Goal: Task Accomplishment & Management: Manage account settings

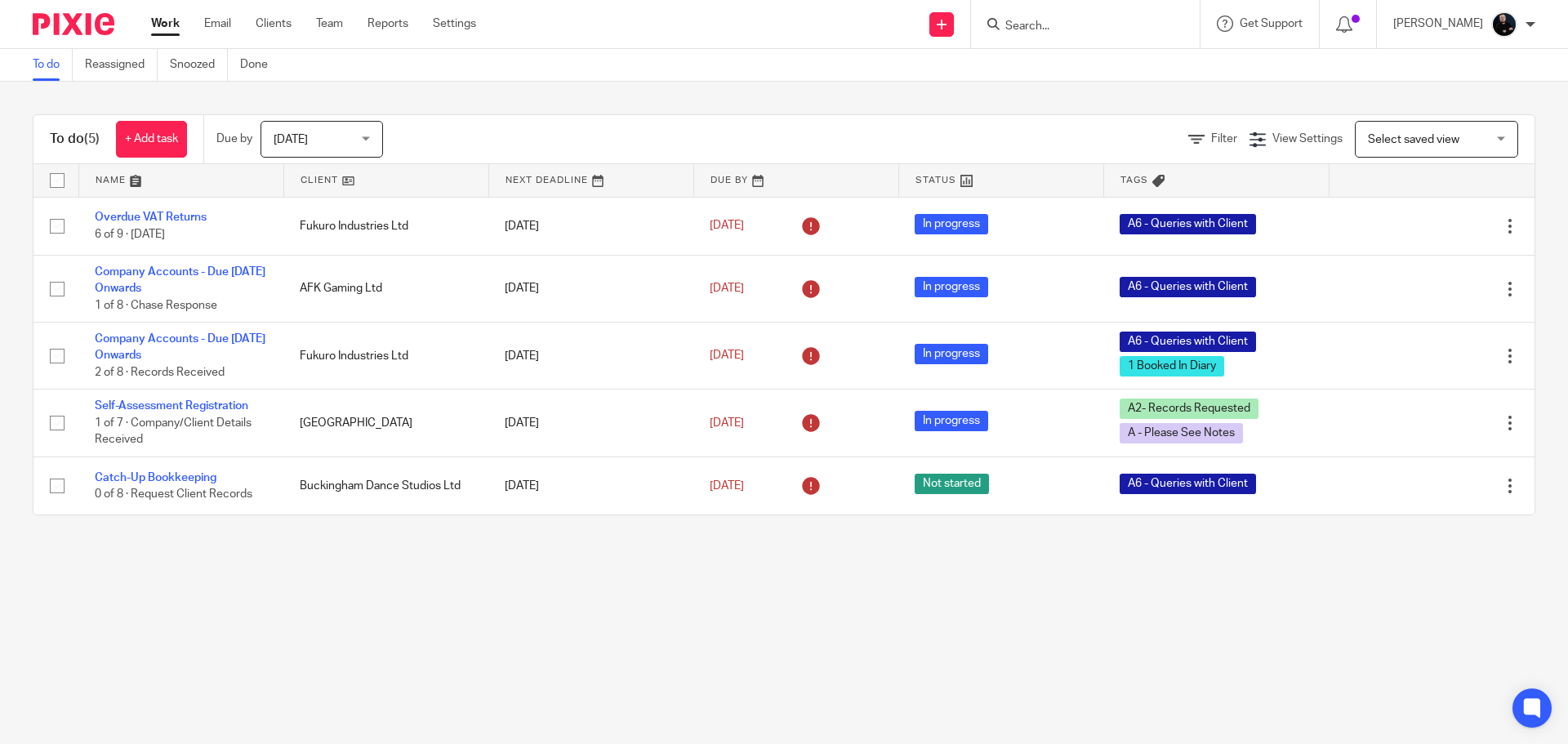
click at [433, 115] on div "To do (5) + Add task Due by Today Today Today Tomorrow This week Next week This…" at bounding box center [784, 139] width 1501 height 49
click at [571, 641] on main "To do Reassigned Snoozed Done To do (5) + Add task Due by Today Today Today Tom…" at bounding box center [784, 372] width 1568 height 744
click at [562, 640] on main "To do Reassigned Snoozed Done To do (5) + Add task Due by Today Today Today Tom…" at bounding box center [784, 372] width 1568 height 744
click at [589, 86] on div "To do (5) + Add task Due by Today Today Today Tomorrow This week Next week This…" at bounding box center [784, 314] width 1568 height 466
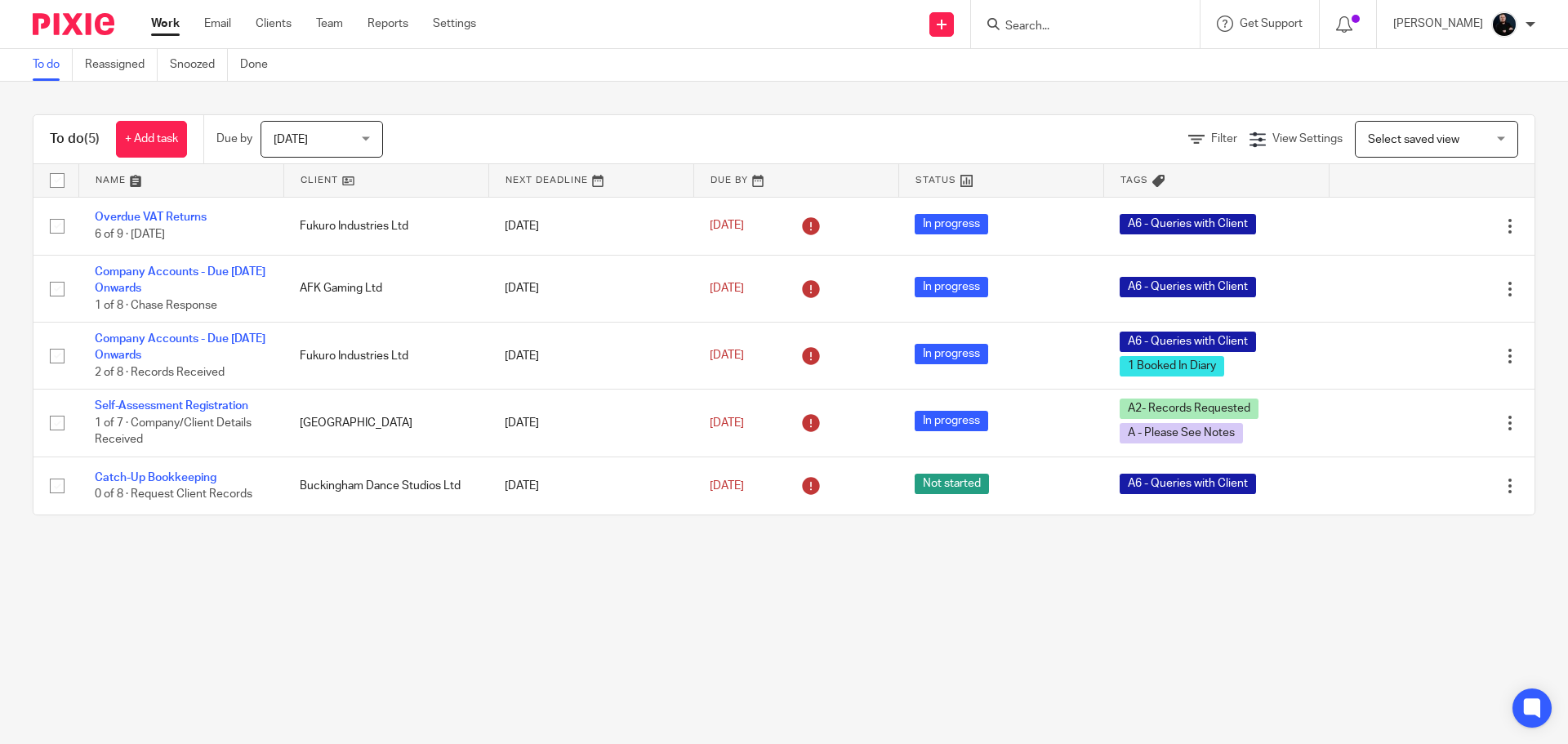
click at [1069, 30] on input "Search" at bounding box center [1077, 27] width 147 height 15
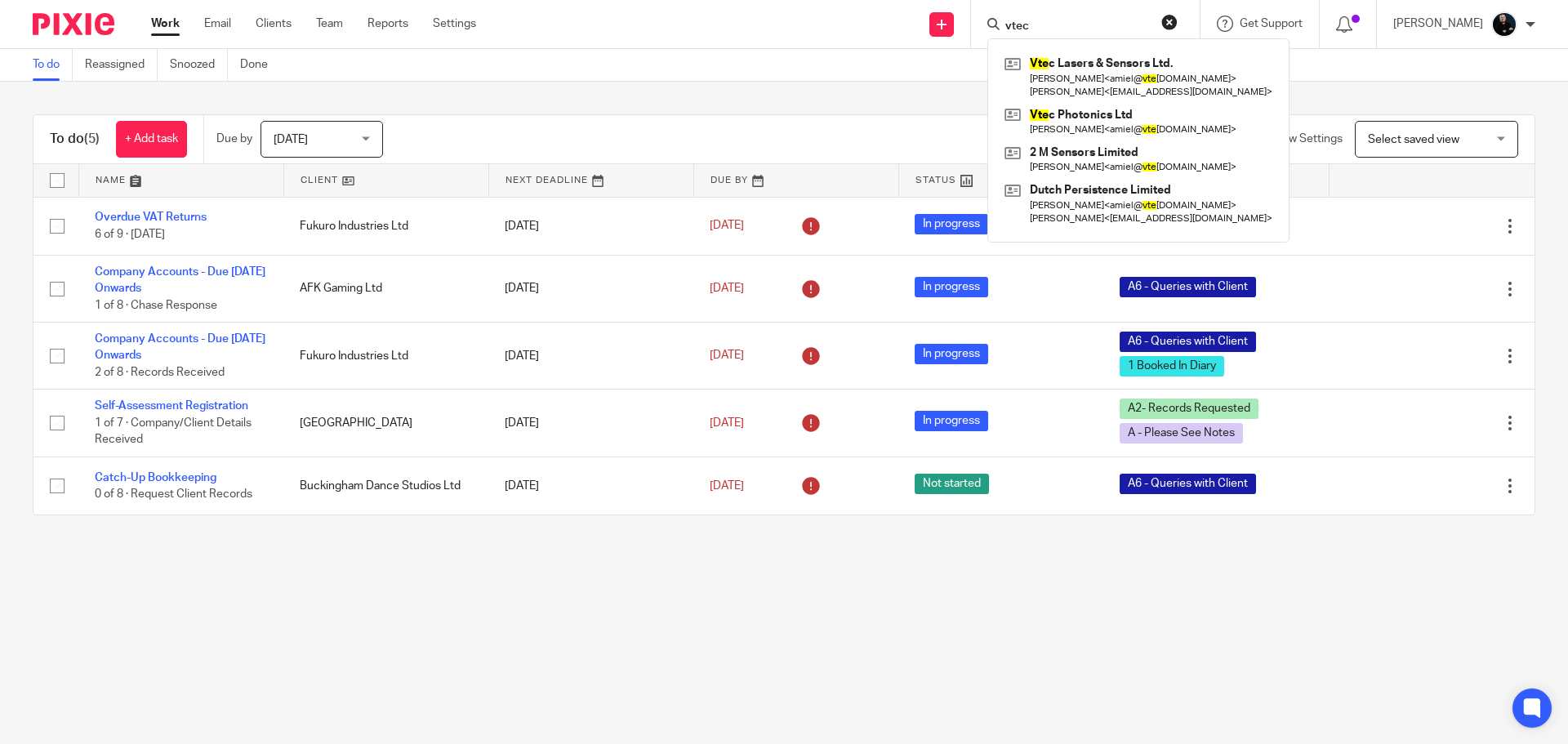
type input "vtec"
click button "submit" at bounding box center [0, 0] width 0 height 0
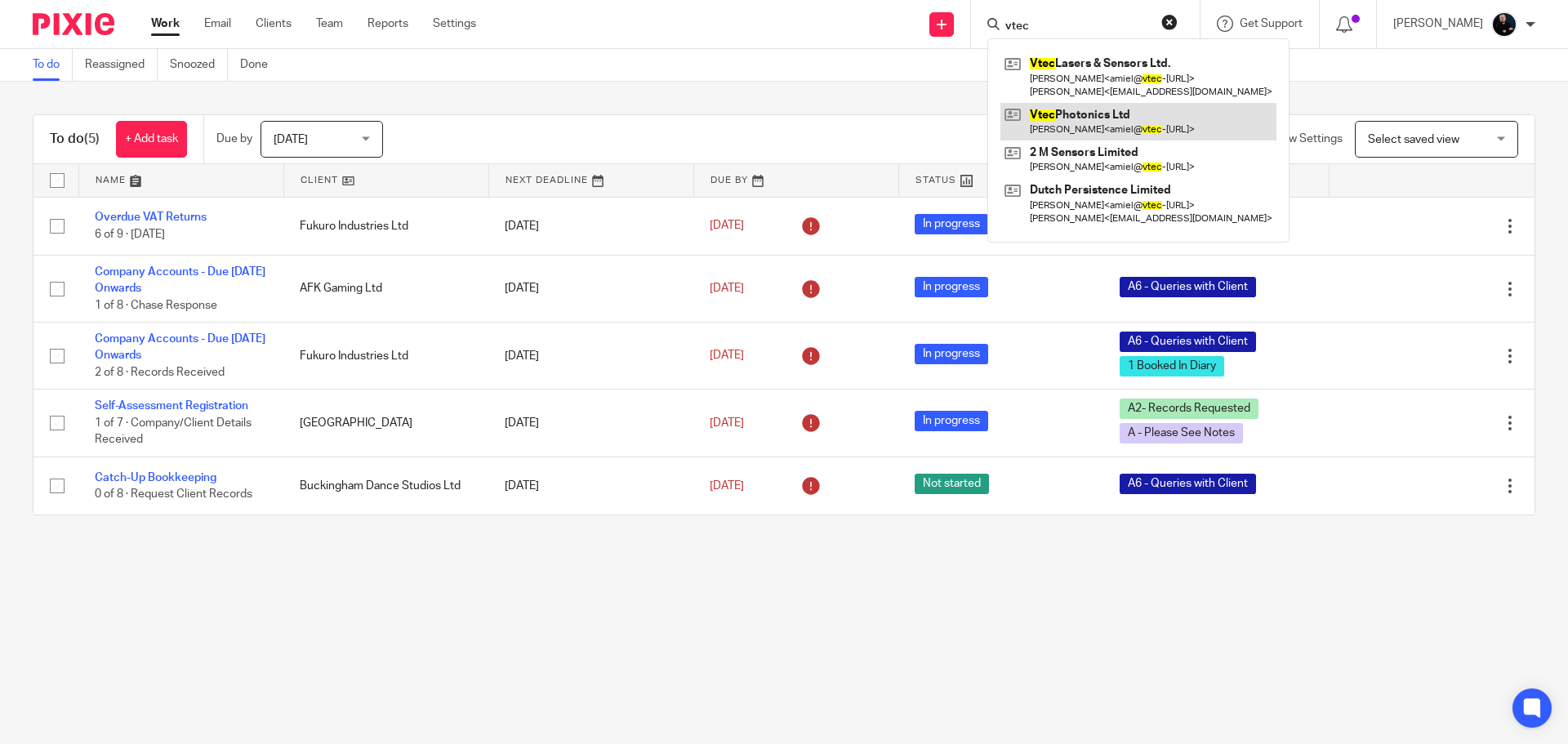
click at [1125, 124] on link at bounding box center [1139, 121] width 276 height 38
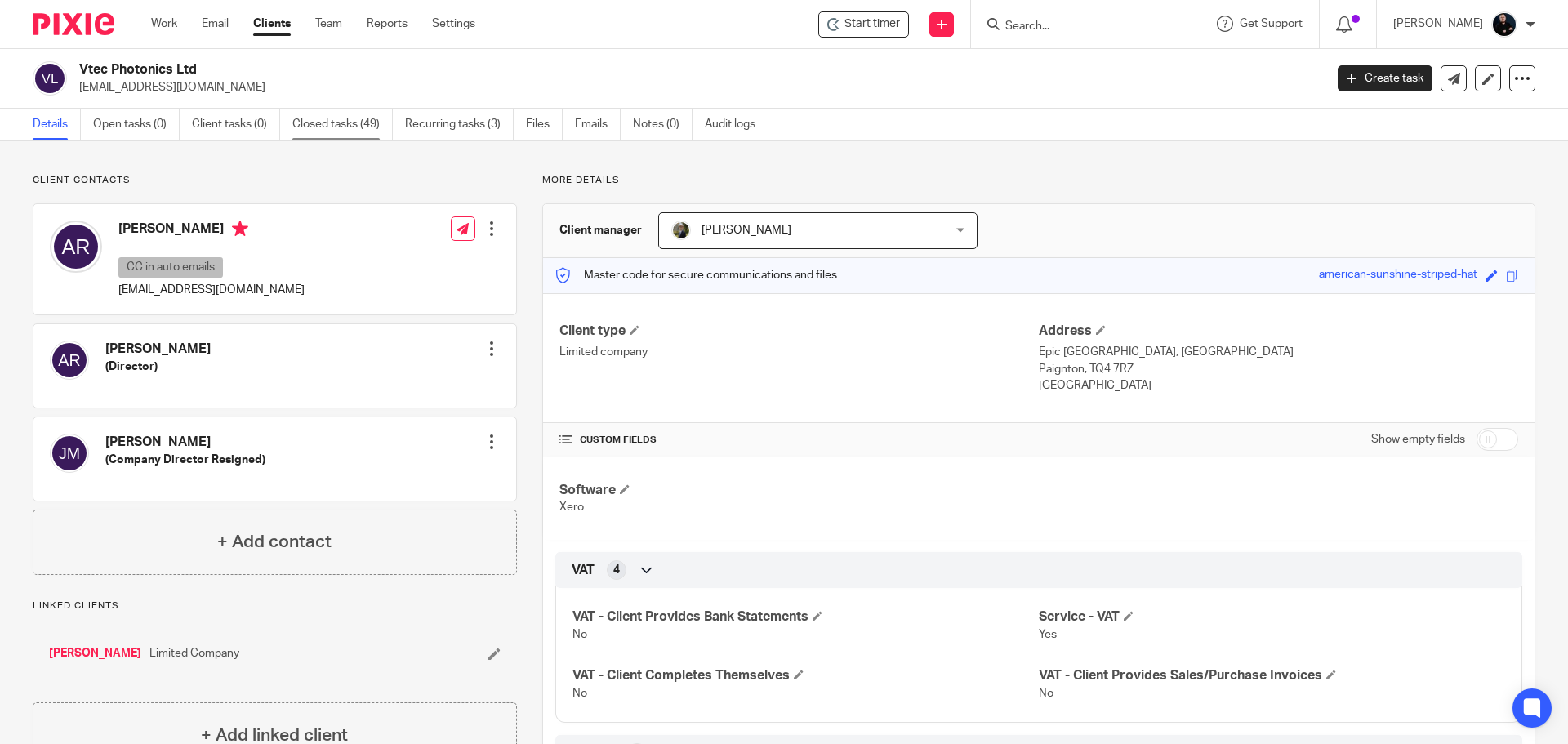
click at [350, 126] on link "Closed tasks (49)" at bounding box center [342, 124] width 100 height 32
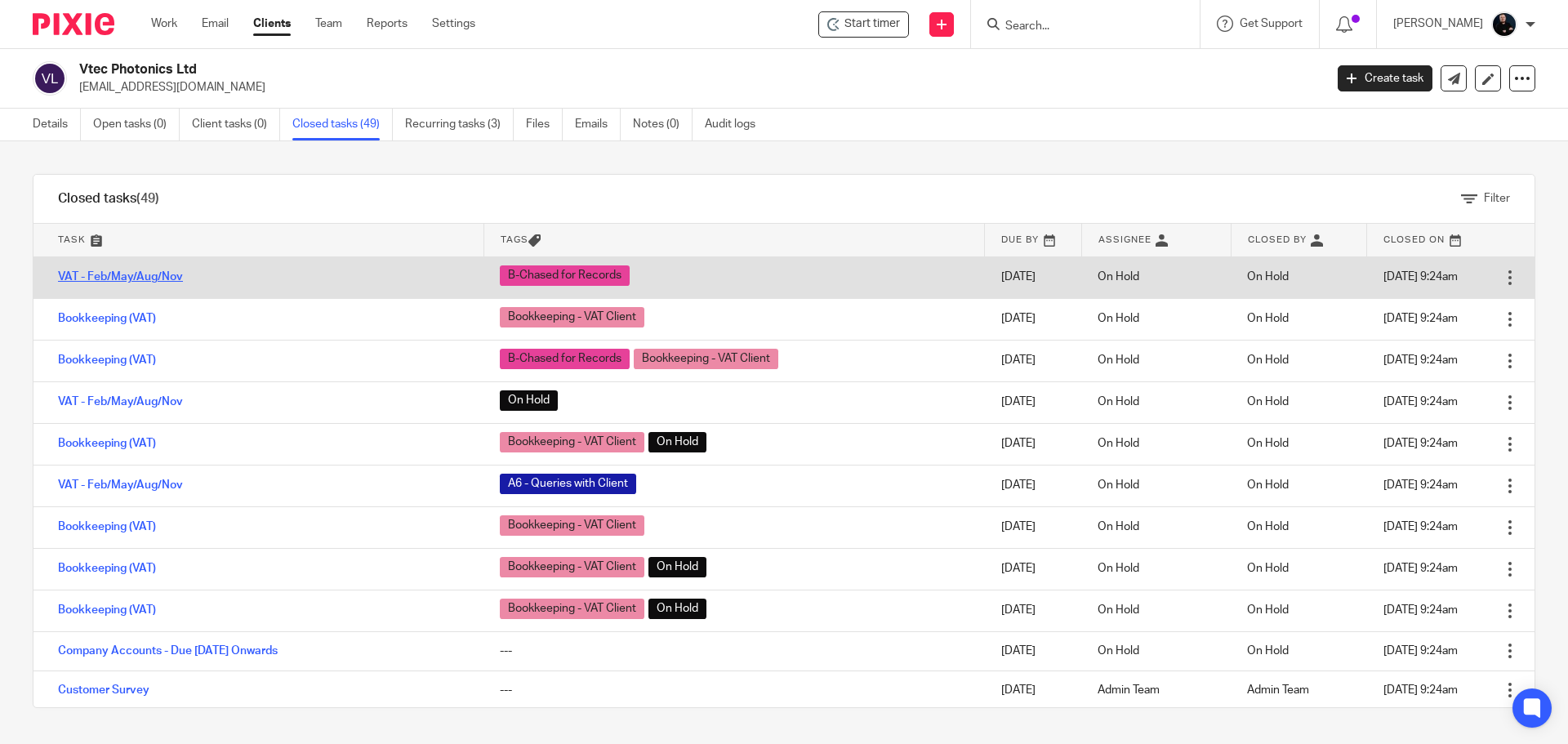
click at [158, 274] on link "VAT - Feb/May/Aug/Nov" at bounding box center [121, 276] width 125 height 11
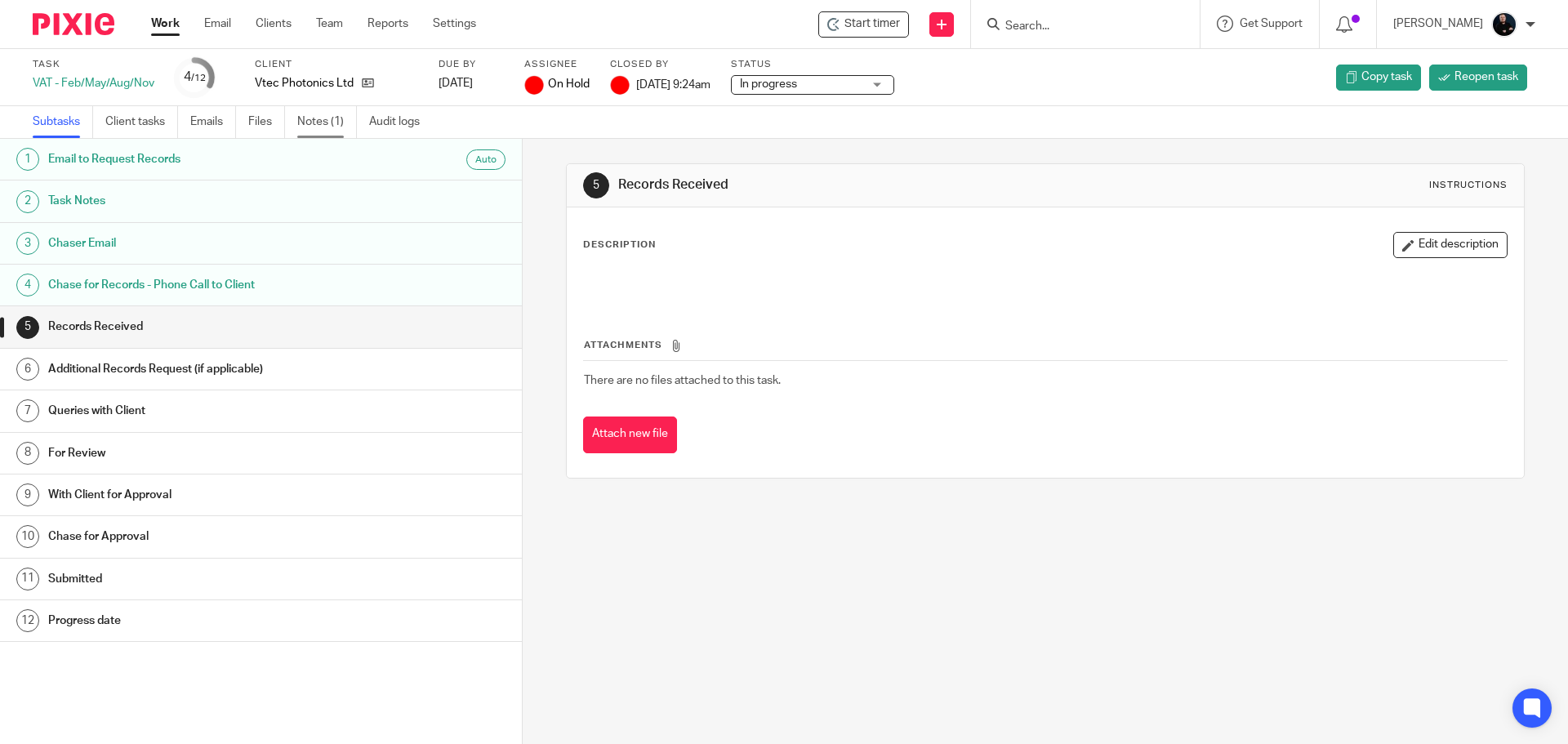
click at [330, 134] on link "Notes (1)" at bounding box center [328, 121] width 60 height 32
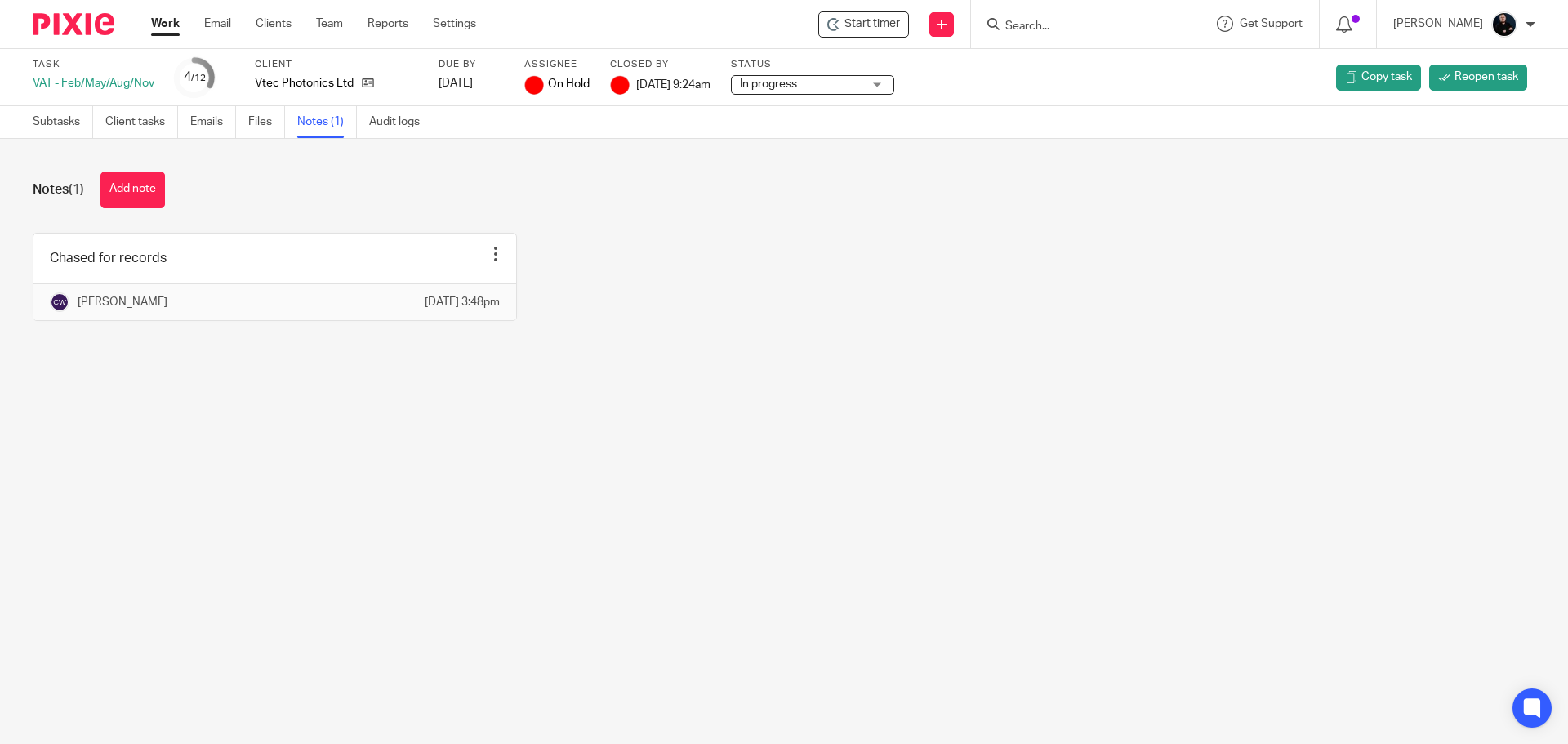
click at [393, 123] on link "Audit logs" at bounding box center [401, 121] width 63 height 32
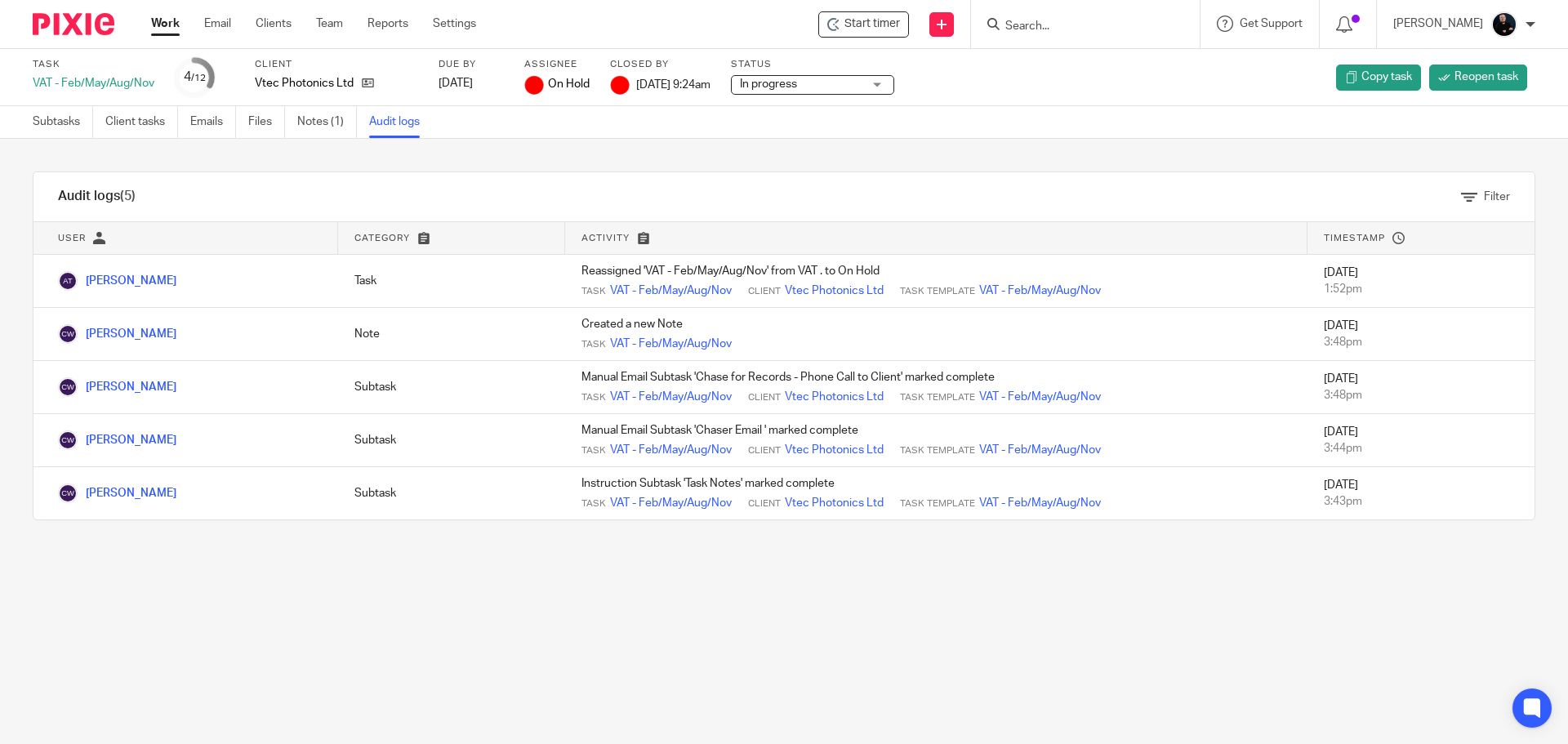
click at [521, 179] on div "Filter" at bounding box center [808, 196] width 1453 height 49
click at [628, 588] on main "Task VAT - Feb/May/Aug/Nov 4 /12 Client Vtec Photonics Ltd Due by 2025-07-07 As…" at bounding box center [784, 372] width 1568 height 744
click at [468, 168] on div "Audit logs (5) Filter Filter Audit Logs Only show logs matching all of these co…" at bounding box center [784, 345] width 1568 height 414
click at [825, 203] on div "Filter" at bounding box center [725, 198] width 1568 height 17
click at [578, 179] on div "Filter" at bounding box center [808, 196] width 1453 height 49
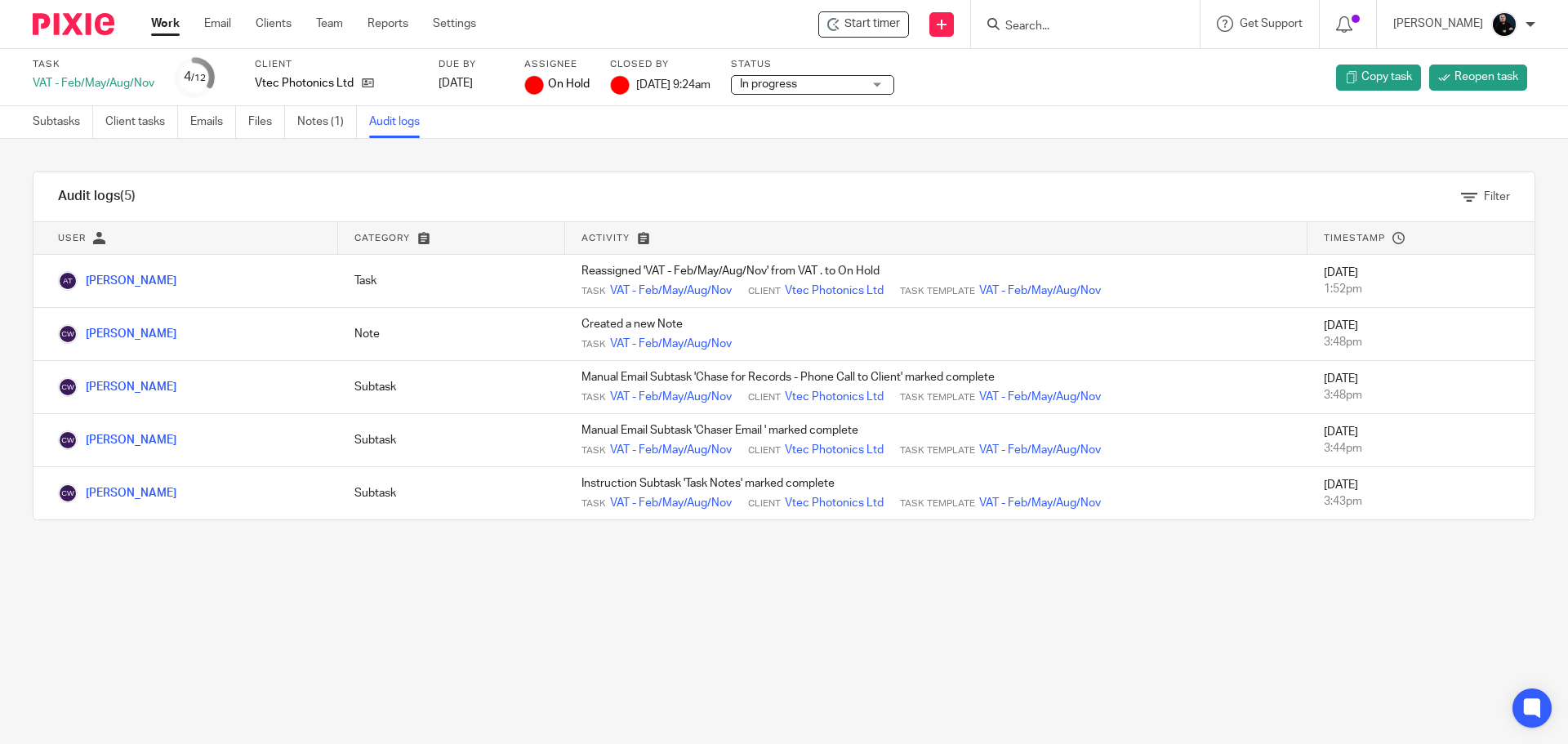
click at [422, 169] on div "Audit logs (5) Filter Filter Audit Logs Only show logs matching all of these co…" at bounding box center [784, 345] width 1568 height 414
drag, startPoint x: 637, startPoint y: 81, endPoint x: 748, endPoint y: 76, distance: 111.1
click at [748, 76] on div "Task VAT - Feb/May/Aug/Nov 4 /12 Client Vtec Photonics Ltd Due by 2025-07-07 As…" at bounding box center [659, 78] width 1252 height 39
click at [667, 129] on div "Subtasks Client tasks Emails Files Notes (1) Audit logs" at bounding box center [784, 122] width 1568 height 32
drag, startPoint x: 638, startPoint y: 81, endPoint x: 729, endPoint y: 82, distance: 91.0
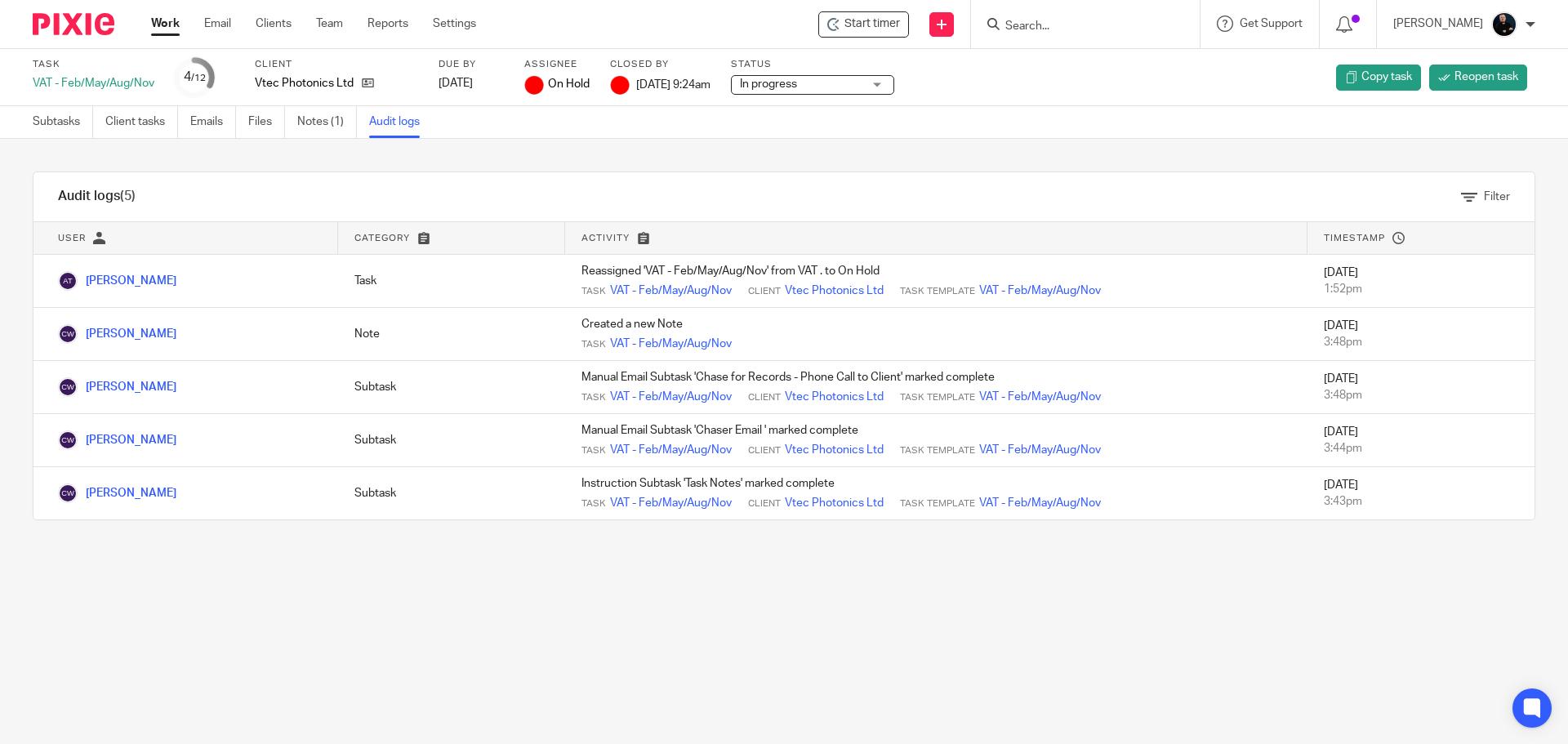
click at [711, 82] on span "17 Jun 2025 9:24am" at bounding box center [673, 84] width 74 height 11
click at [720, 115] on div "Subtasks Client tasks Emails Files Notes (1) Audit logs" at bounding box center [784, 122] width 1568 height 32
click at [618, 86] on img at bounding box center [619, 85] width 20 height 20
drag, startPoint x: 641, startPoint y: 79, endPoint x: 772, endPoint y: 80, distance: 131.0
click at [772, 80] on div "Task VAT - Feb/May/Aug/Nov 4 /12 Client Vtec Photonics Ltd Due by 2025-07-07 As…" at bounding box center [659, 78] width 1252 height 39
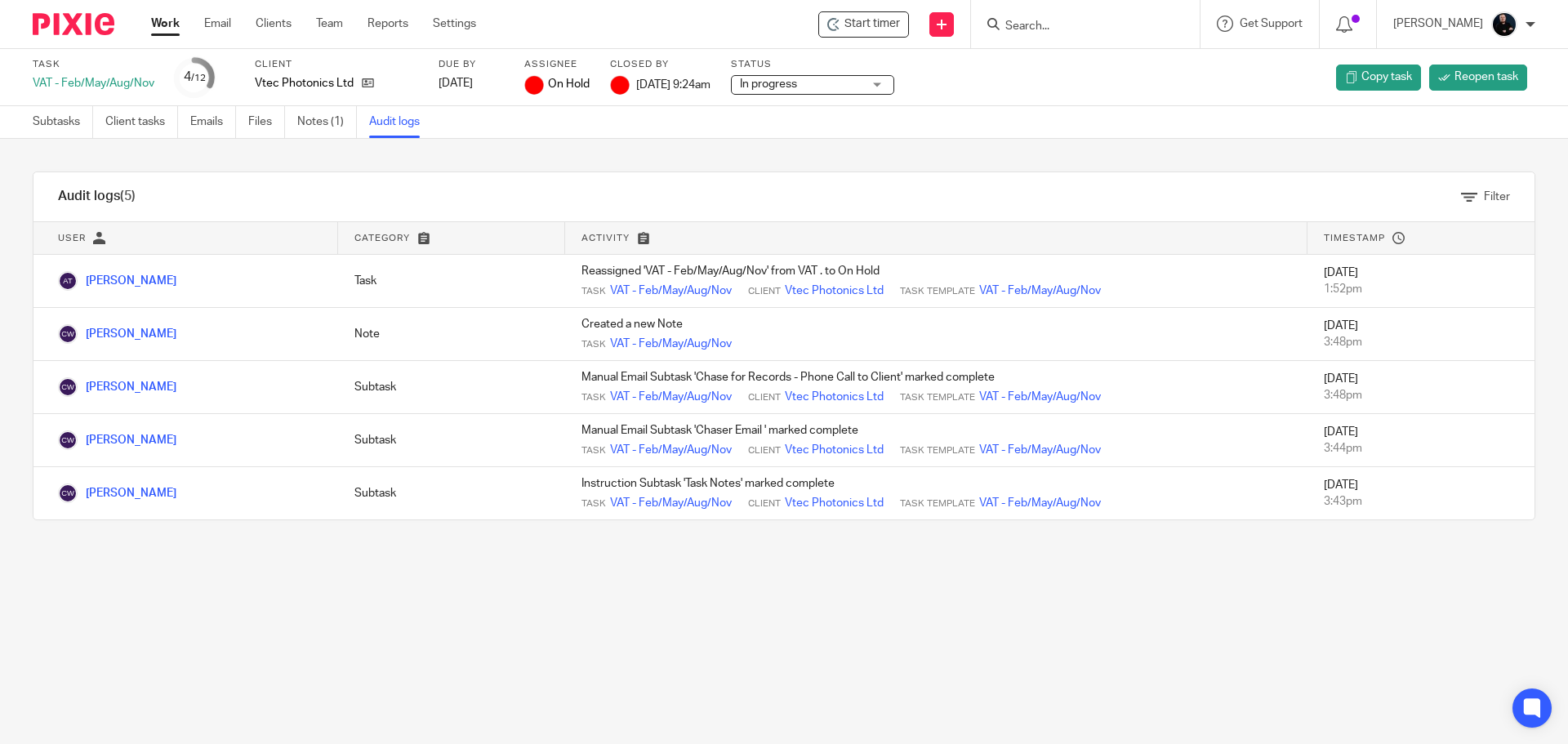
click at [637, 169] on div "Audit logs (5) Filter Filter Audit Logs Only show logs matching all of these co…" at bounding box center [784, 345] width 1568 height 414
click at [345, 16] on ul "Work Email Clients Team Reports Settings" at bounding box center [326, 23] width 350 height 16
click at [323, 32] on link "Team" at bounding box center [329, 23] width 27 height 16
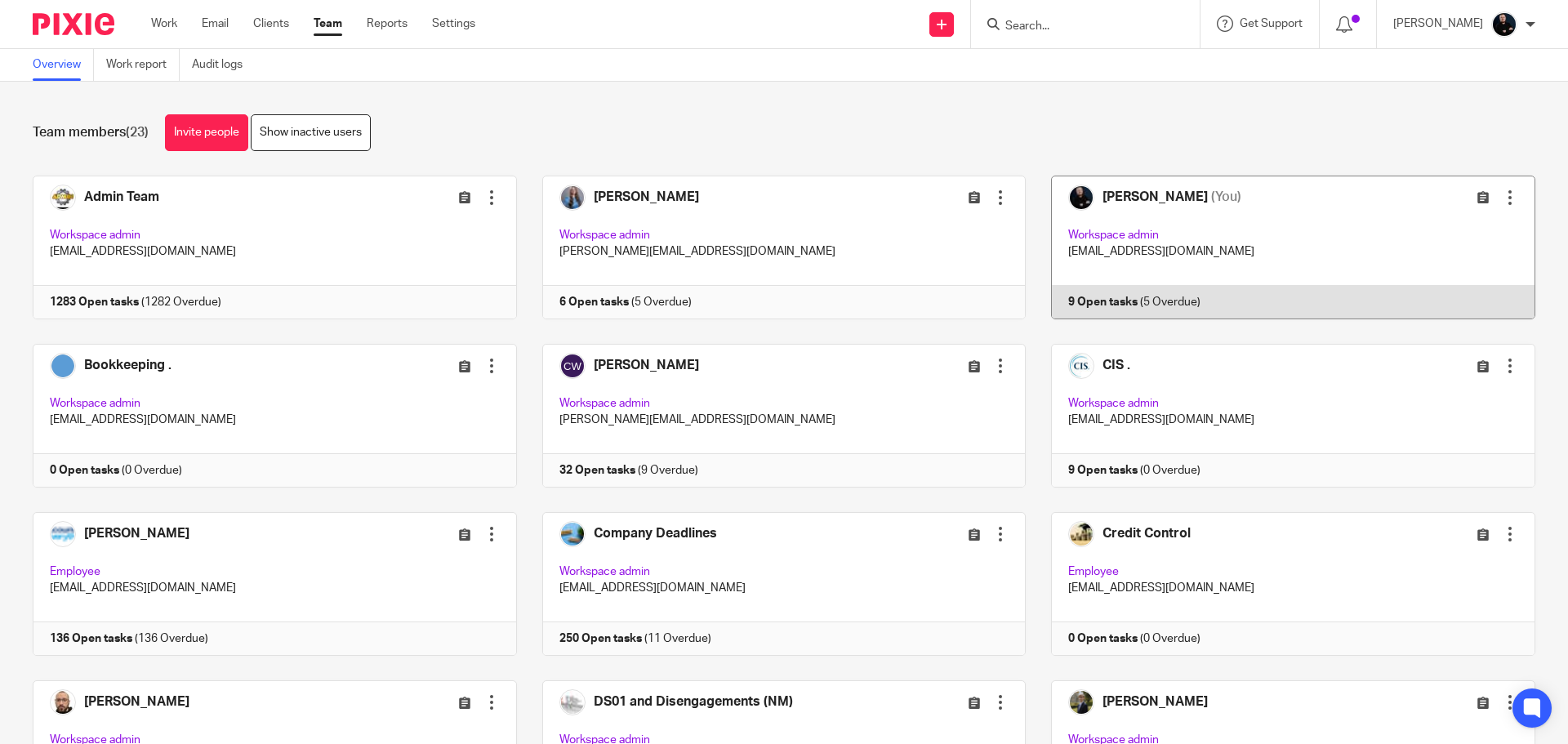
click at [1087, 221] on link at bounding box center [1281, 247] width 510 height 144
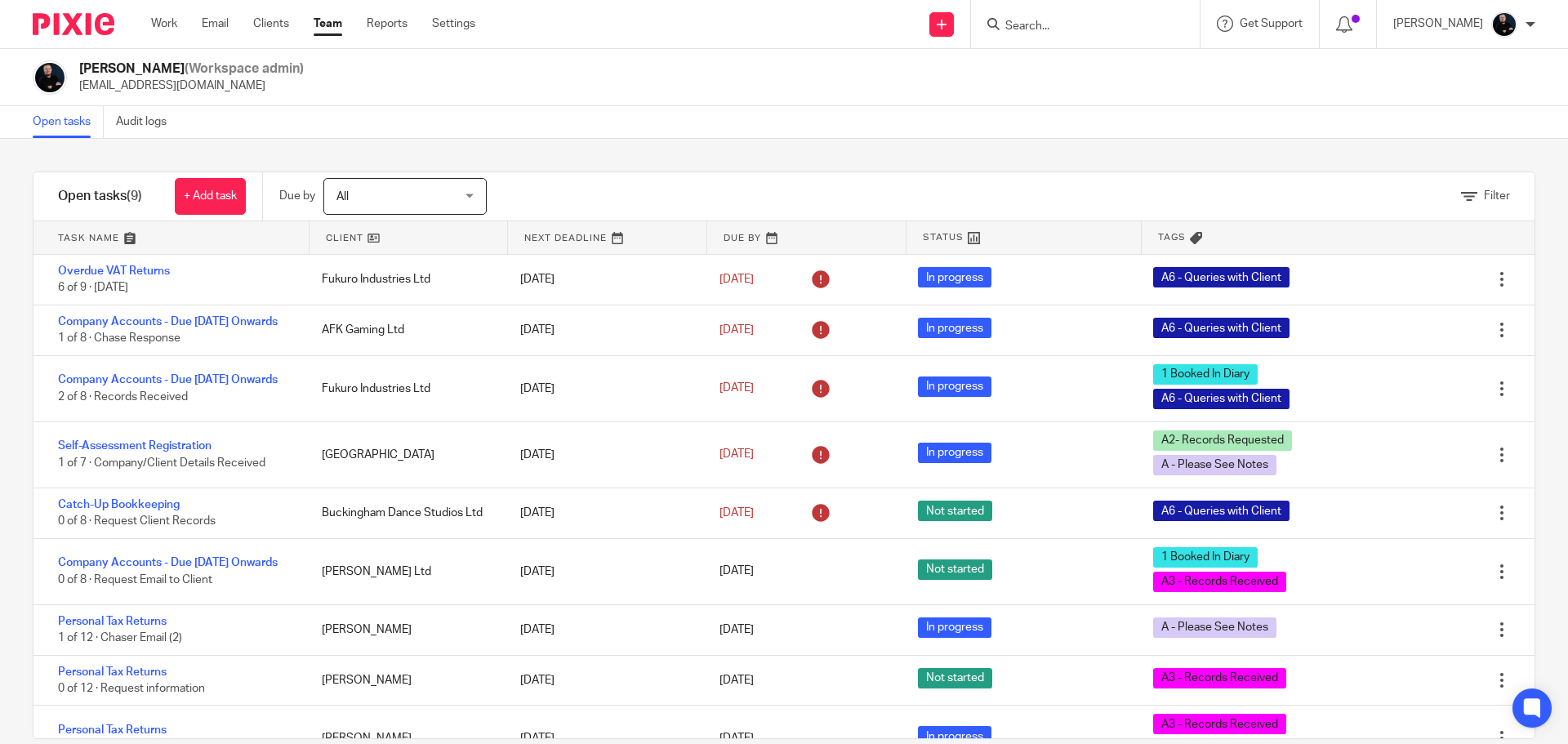
click at [595, 123] on div "Open tasks Audit logs" at bounding box center [784, 122] width 1568 height 32
click at [1139, 25] on input "Search" at bounding box center [1077, 27] width 147 height 15
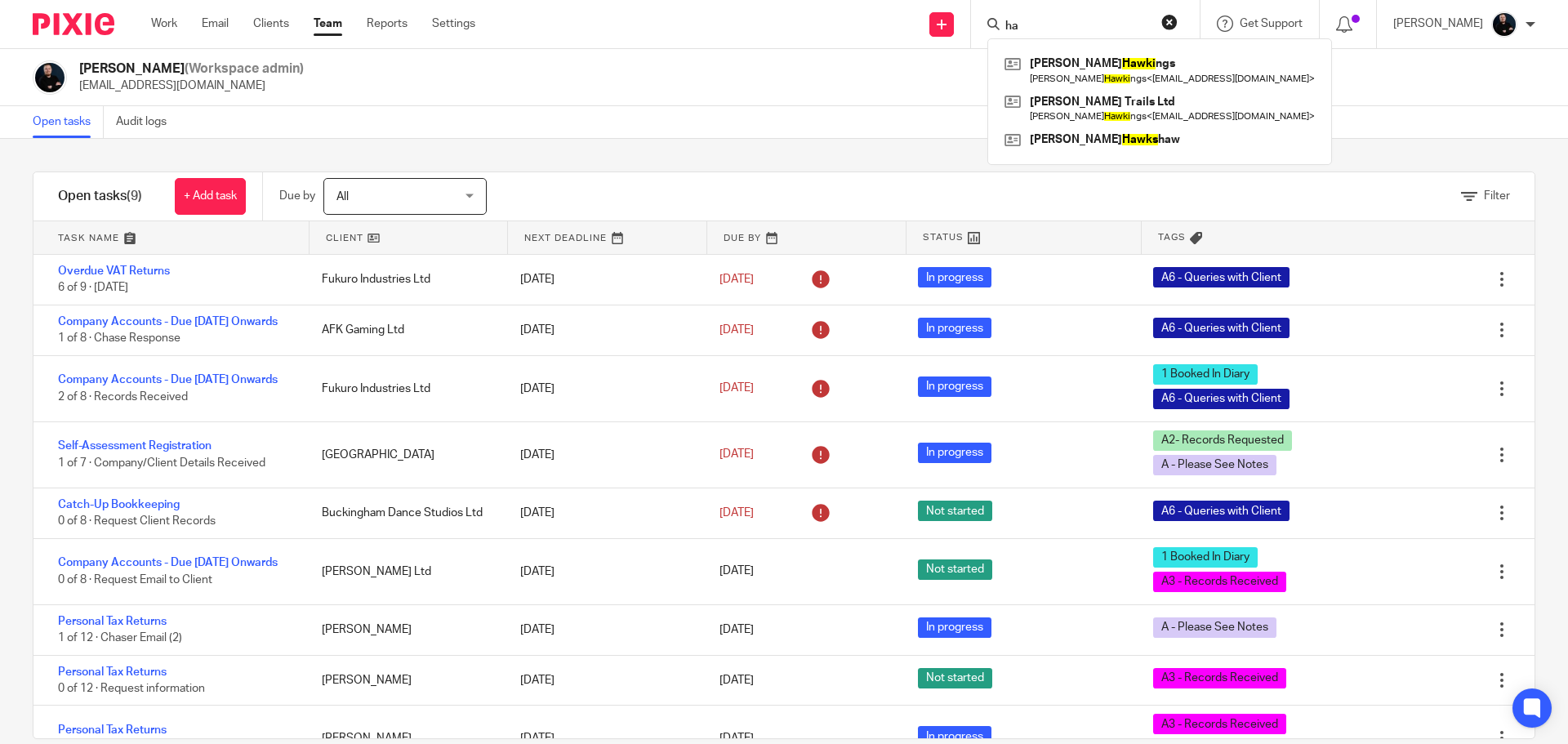
type input "h"
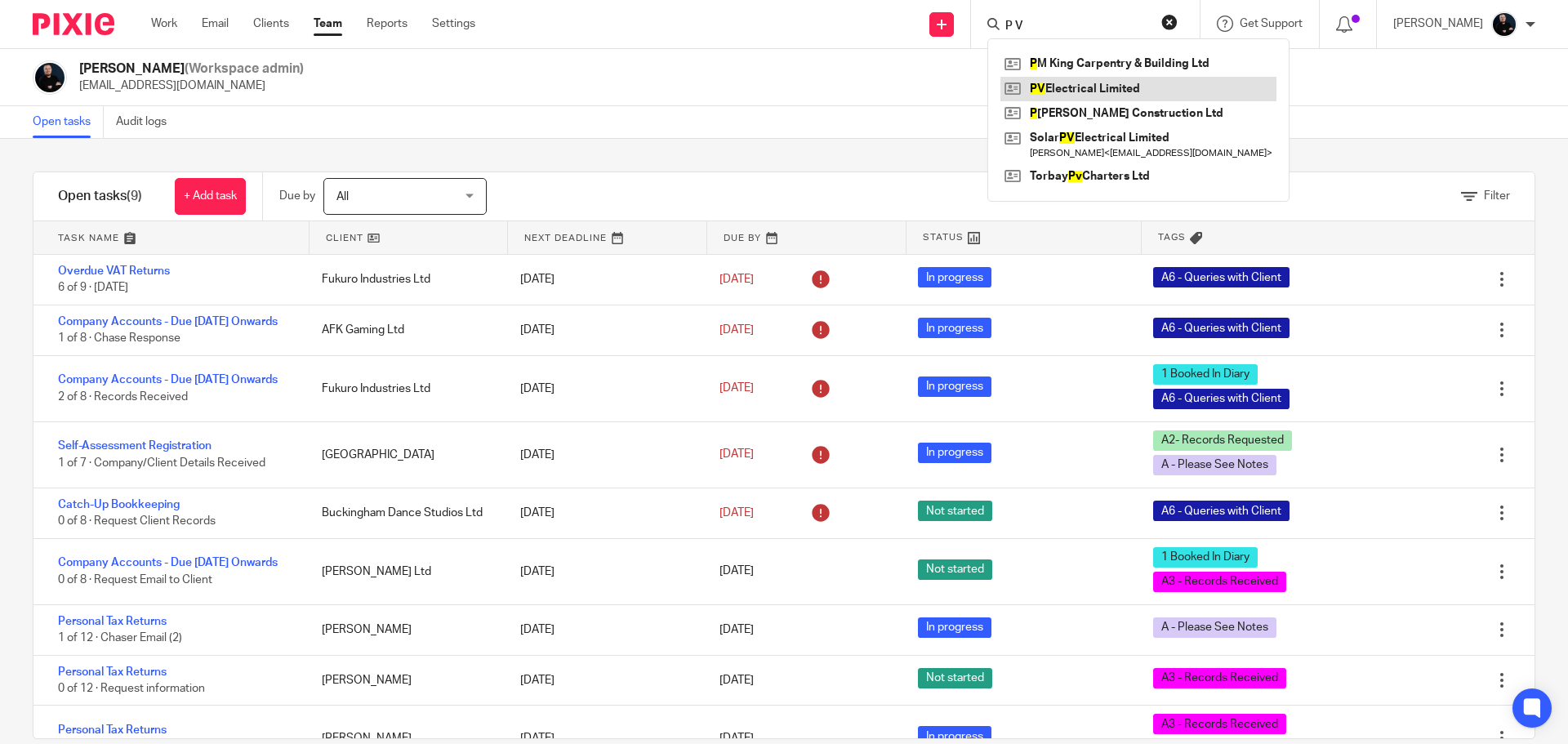
type input "P V"
click at [1106, 82] on link at bounding box center [1139, 89] width 276 height 25
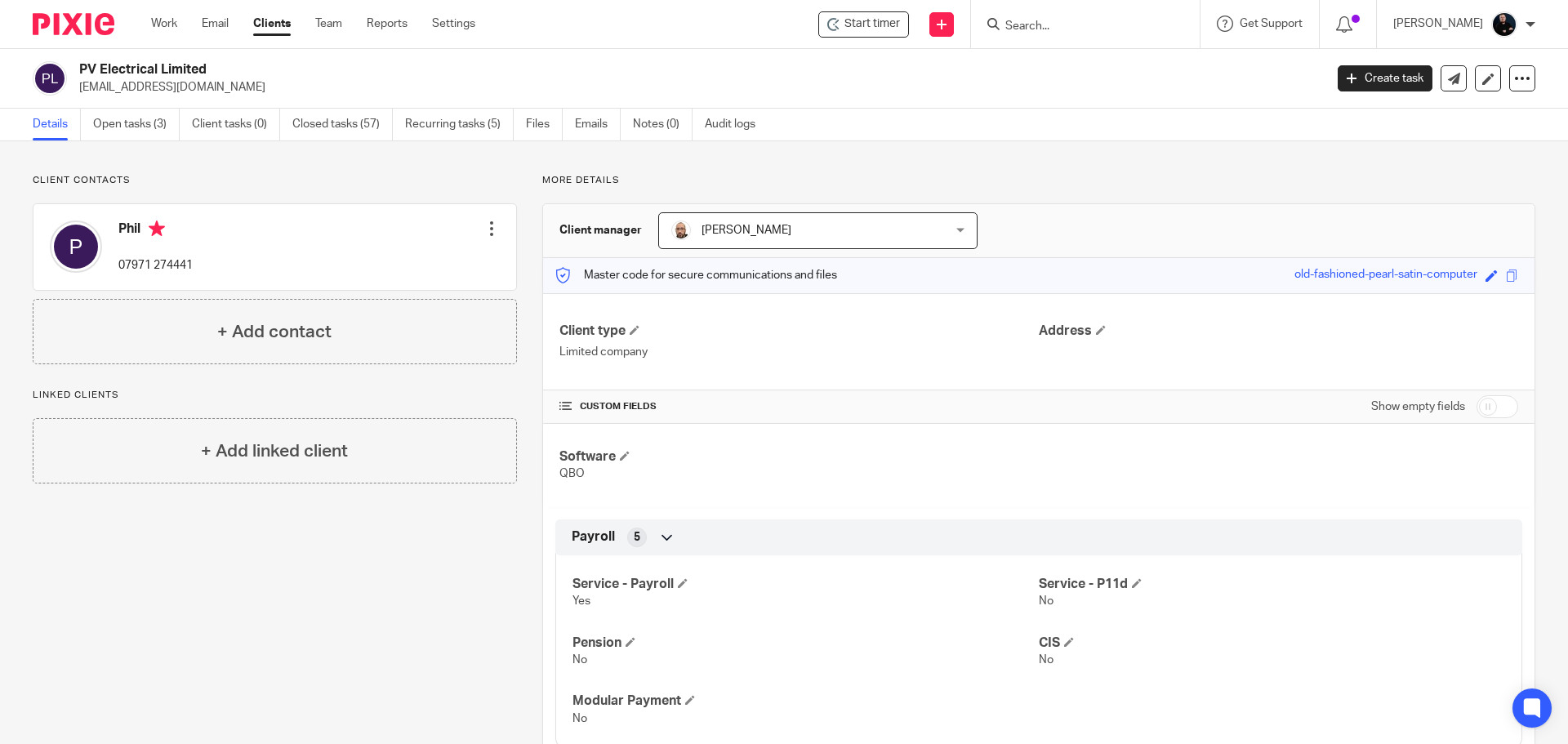
click at [1151, 25] on input "Search" at bounding box center [1077, 27] width 147 height 15
type input "ecoloc"
click at [1109, 63] on link at bounding box center [1139, 70] width 276 height 38
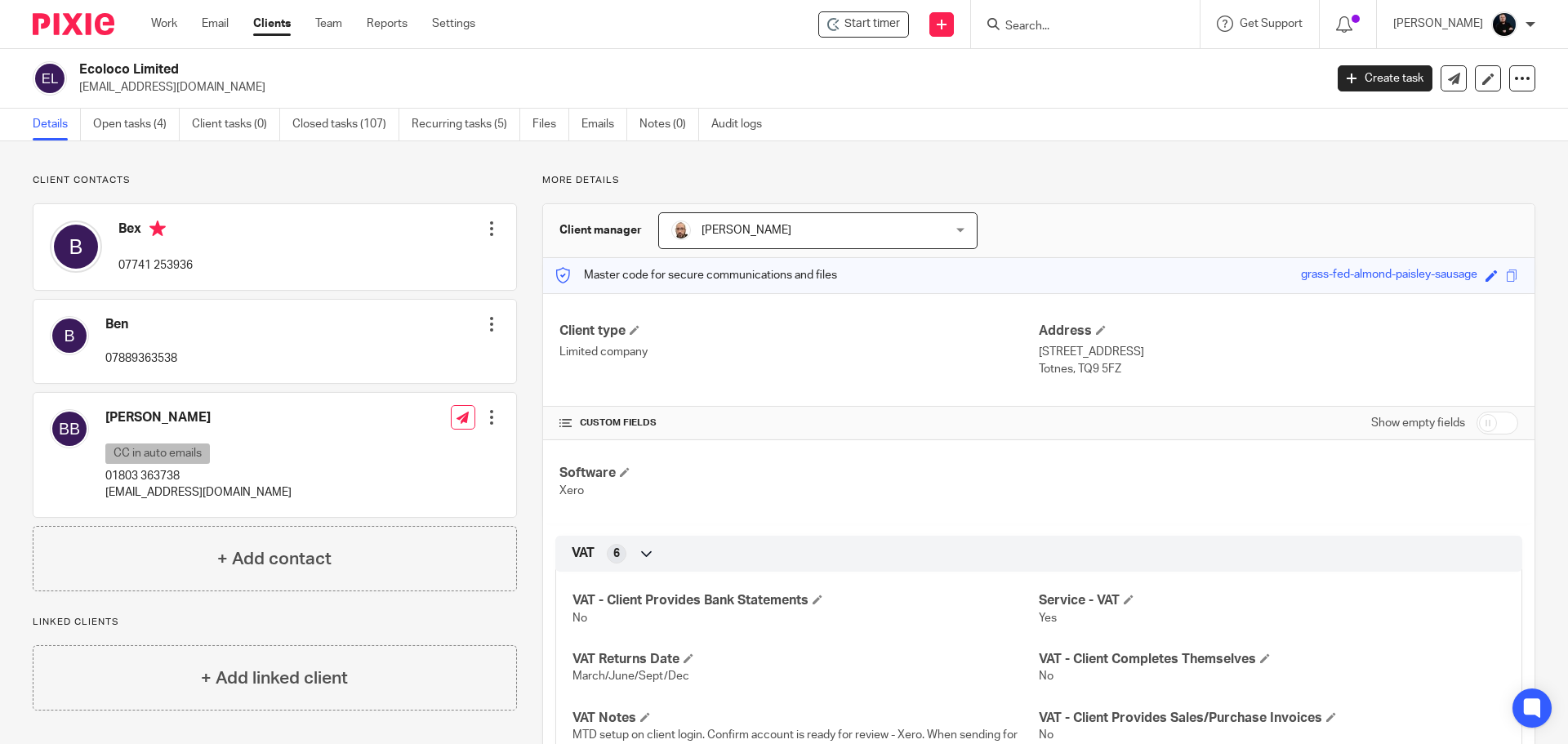
click at [1115, 23] on input "Search" at bounding box center [1077, 27] width 147 height 15
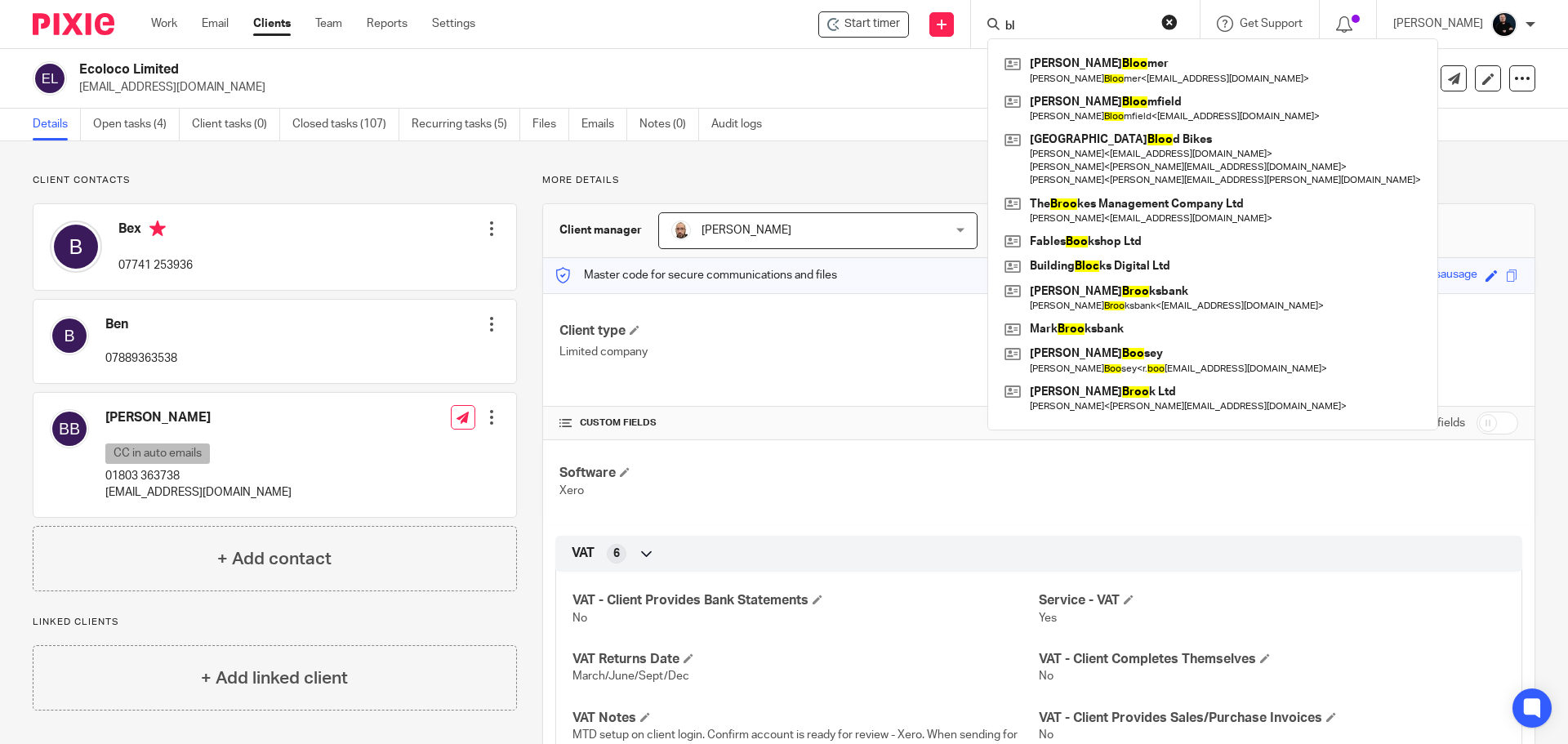
type input "b"
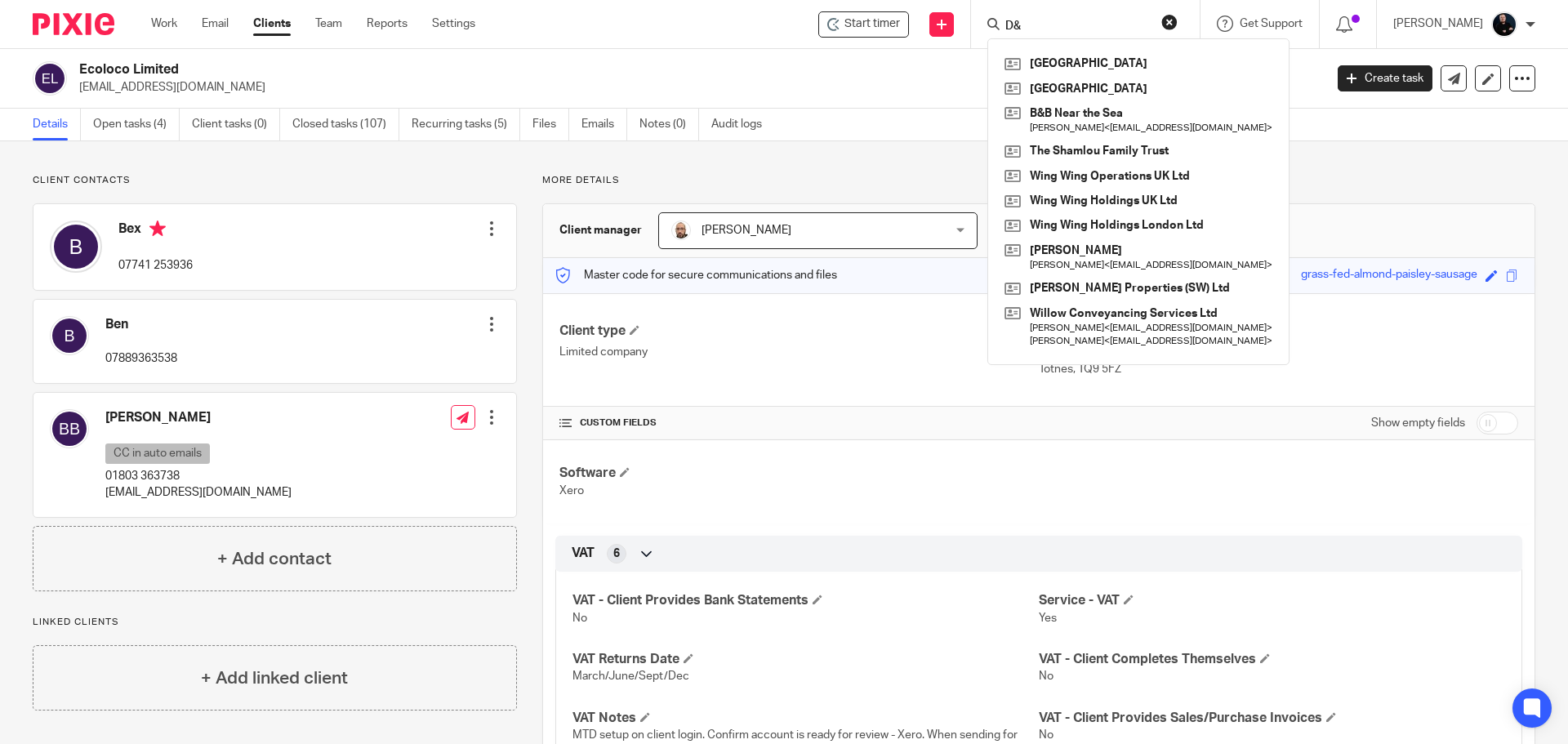
type input "D"
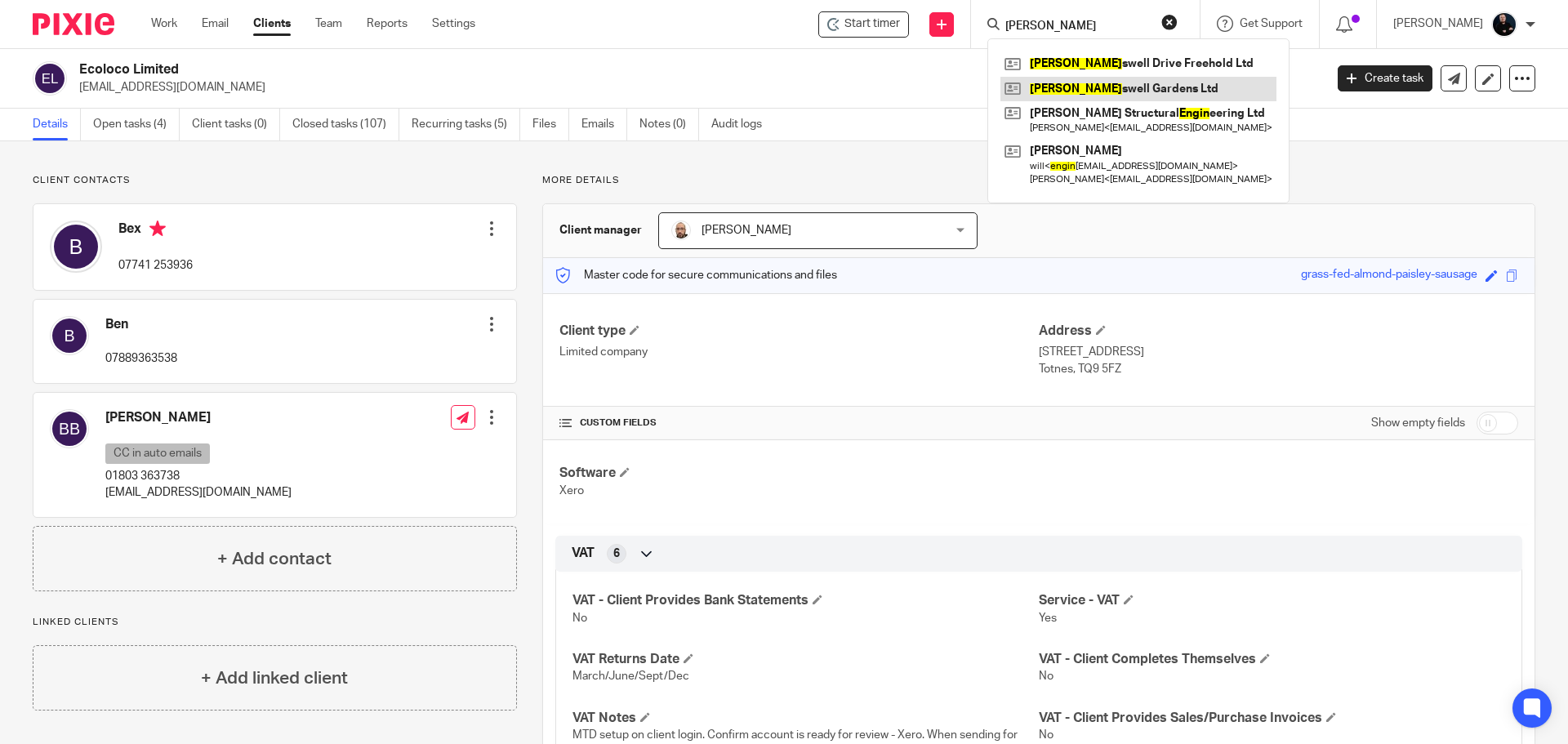
type input "[PERSON_NAME]"
click at [1145, 96] on link at bounding box center [1139, 89] width 276 height 25
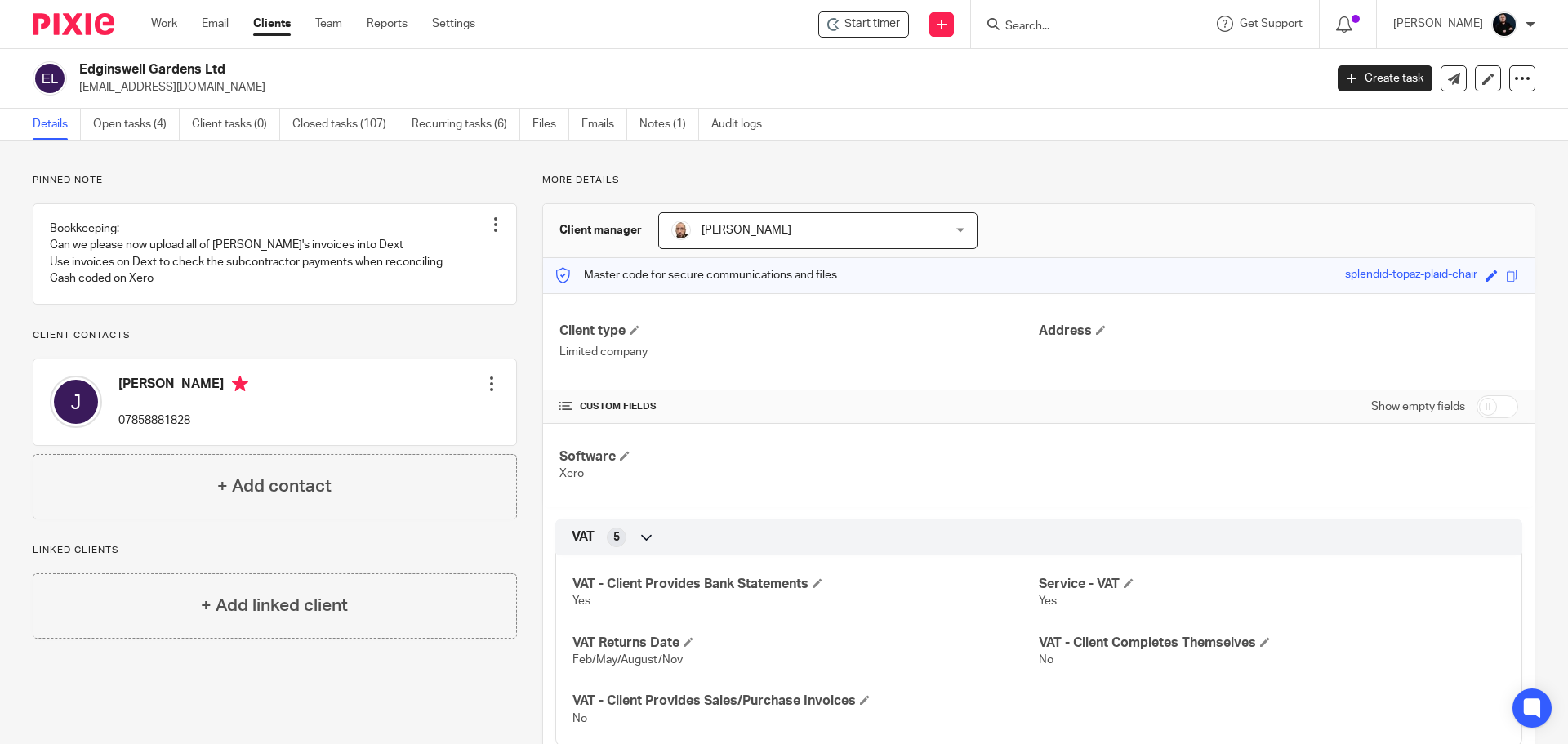
click at [1142, 23] on input "Search" at bounding box center [1077, 27] width 147 height 15
click at [1142, 23] on input "clops" at bounding box center [1077, 27] width 147 height 15
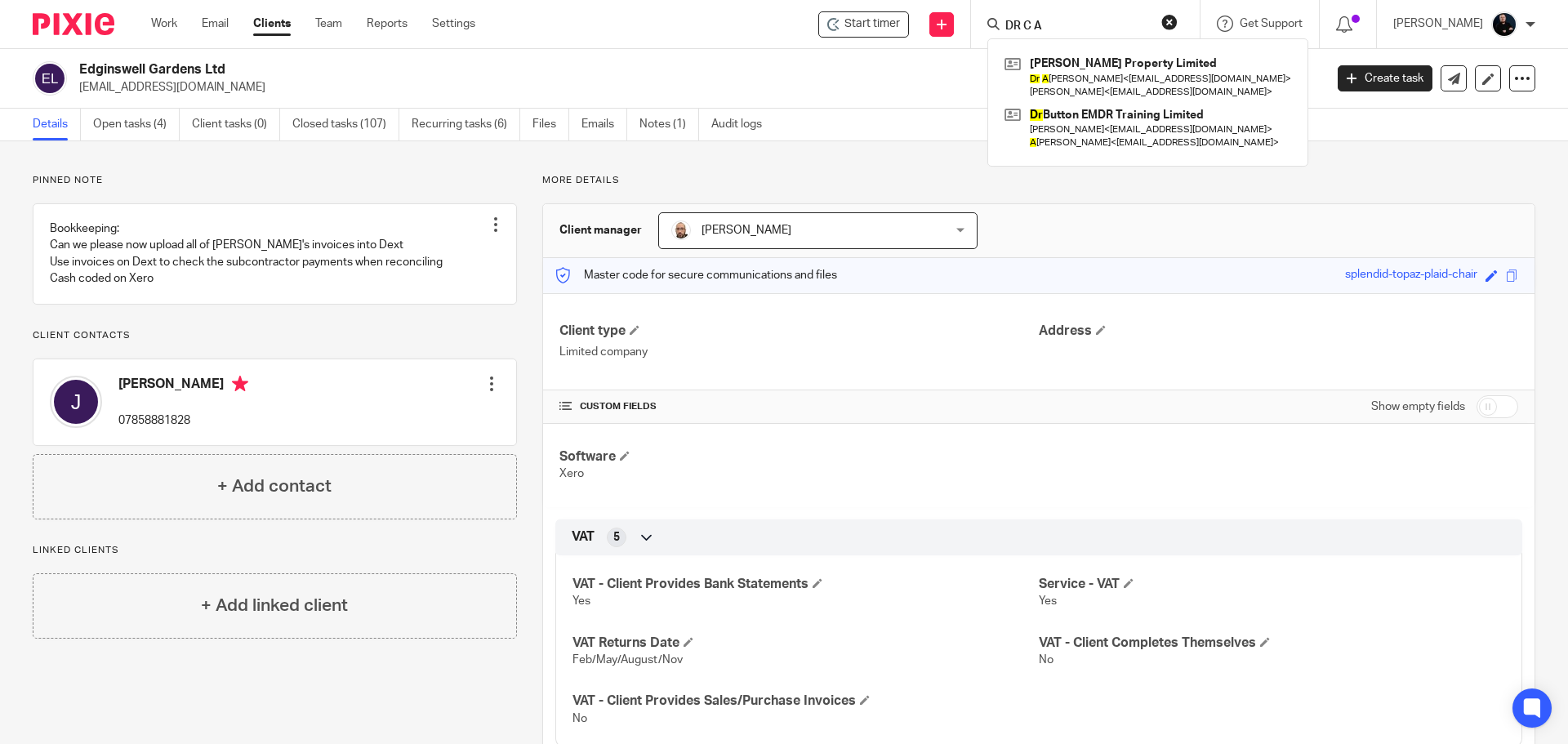
click at [1142, 23] on input "DR C A" at bounding box center [1077, 27] width 147 height 15
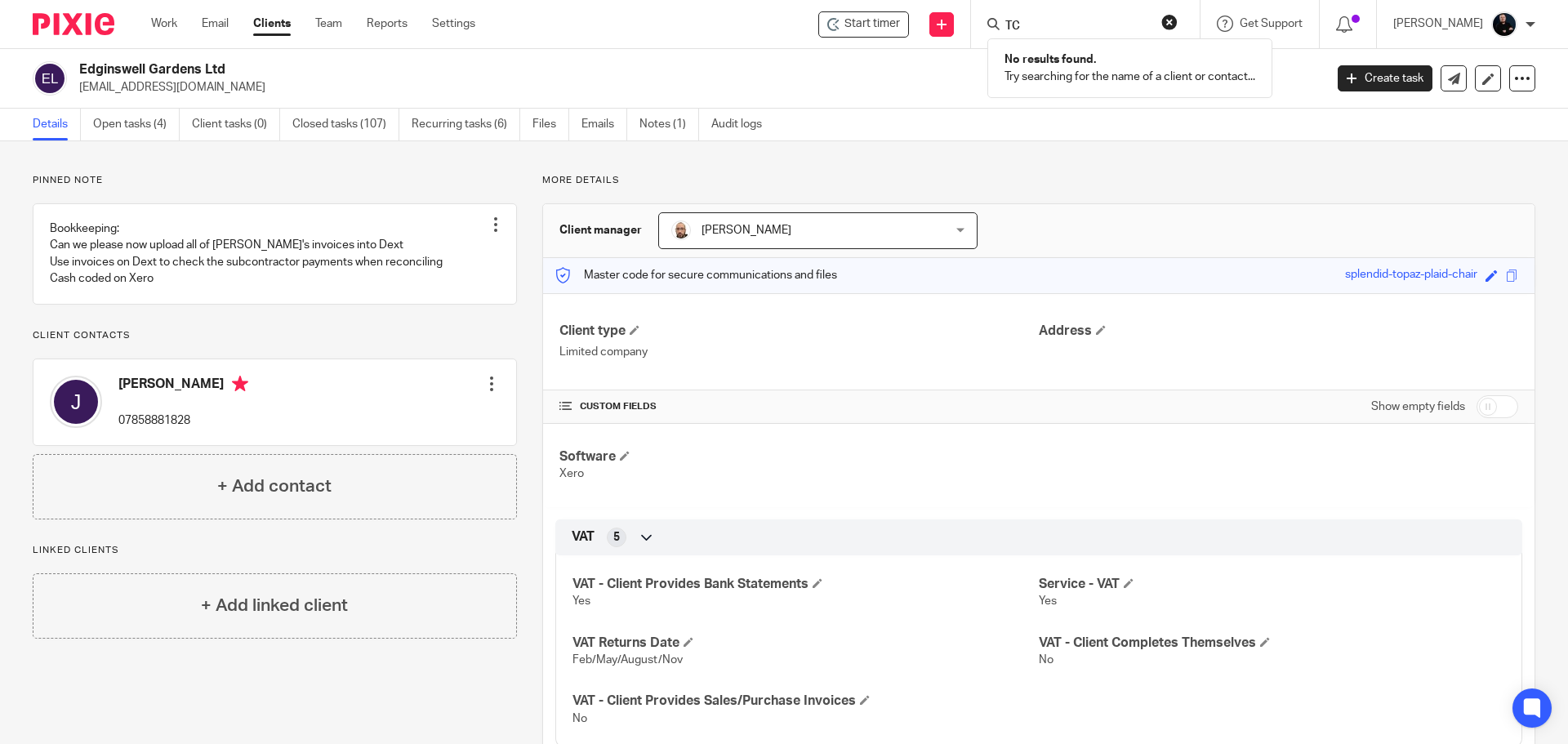
type input "T"
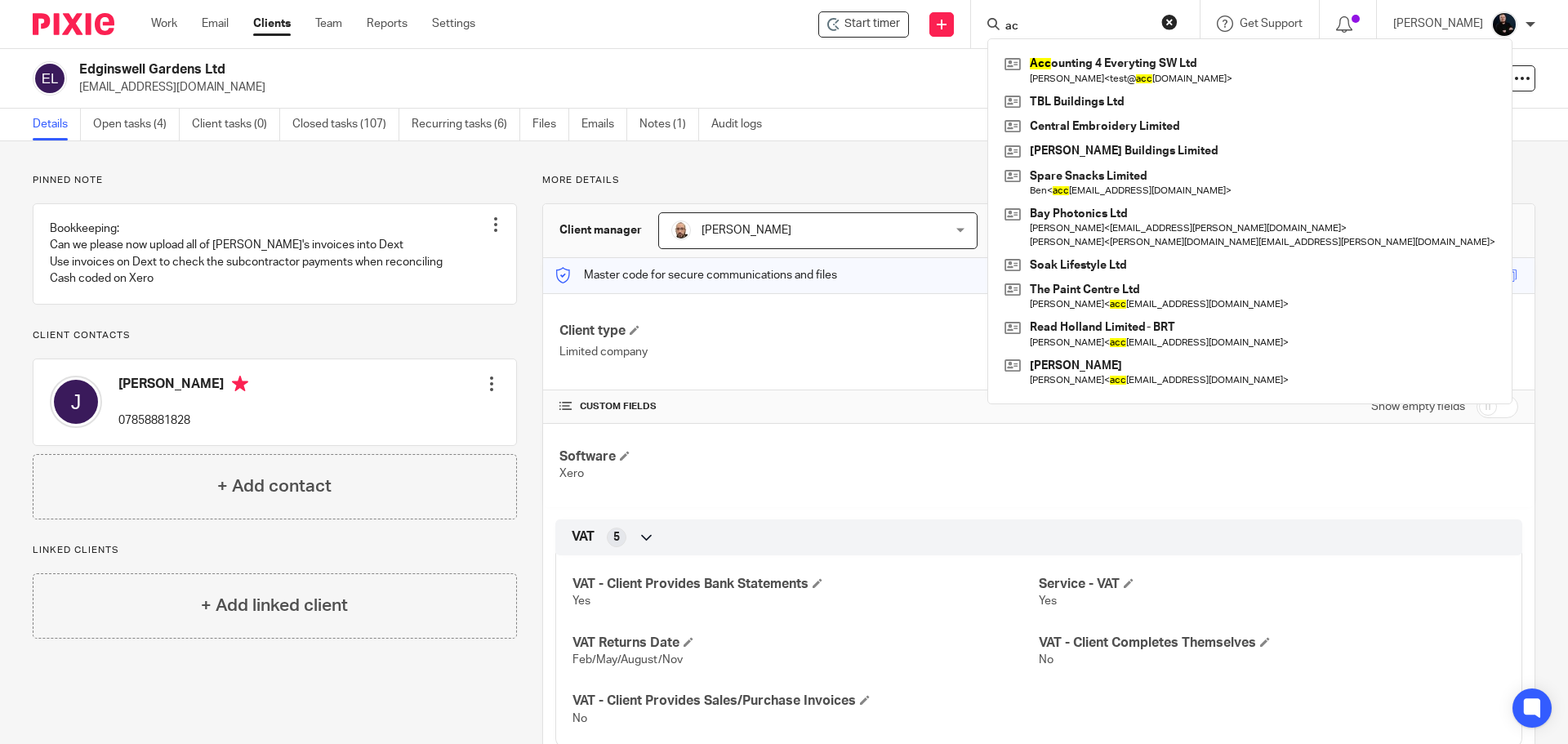
type input "a"
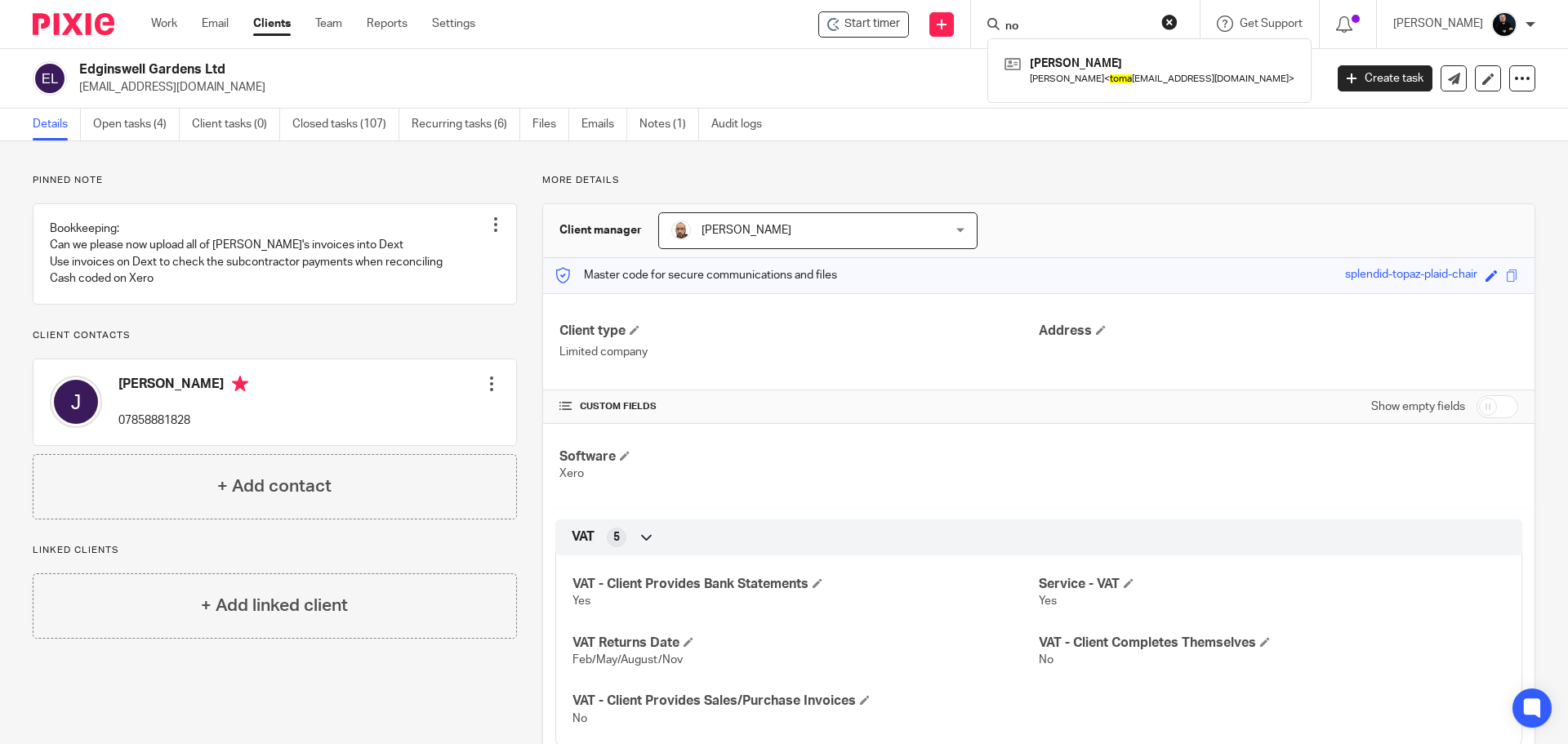
type input "n"
type input "d"
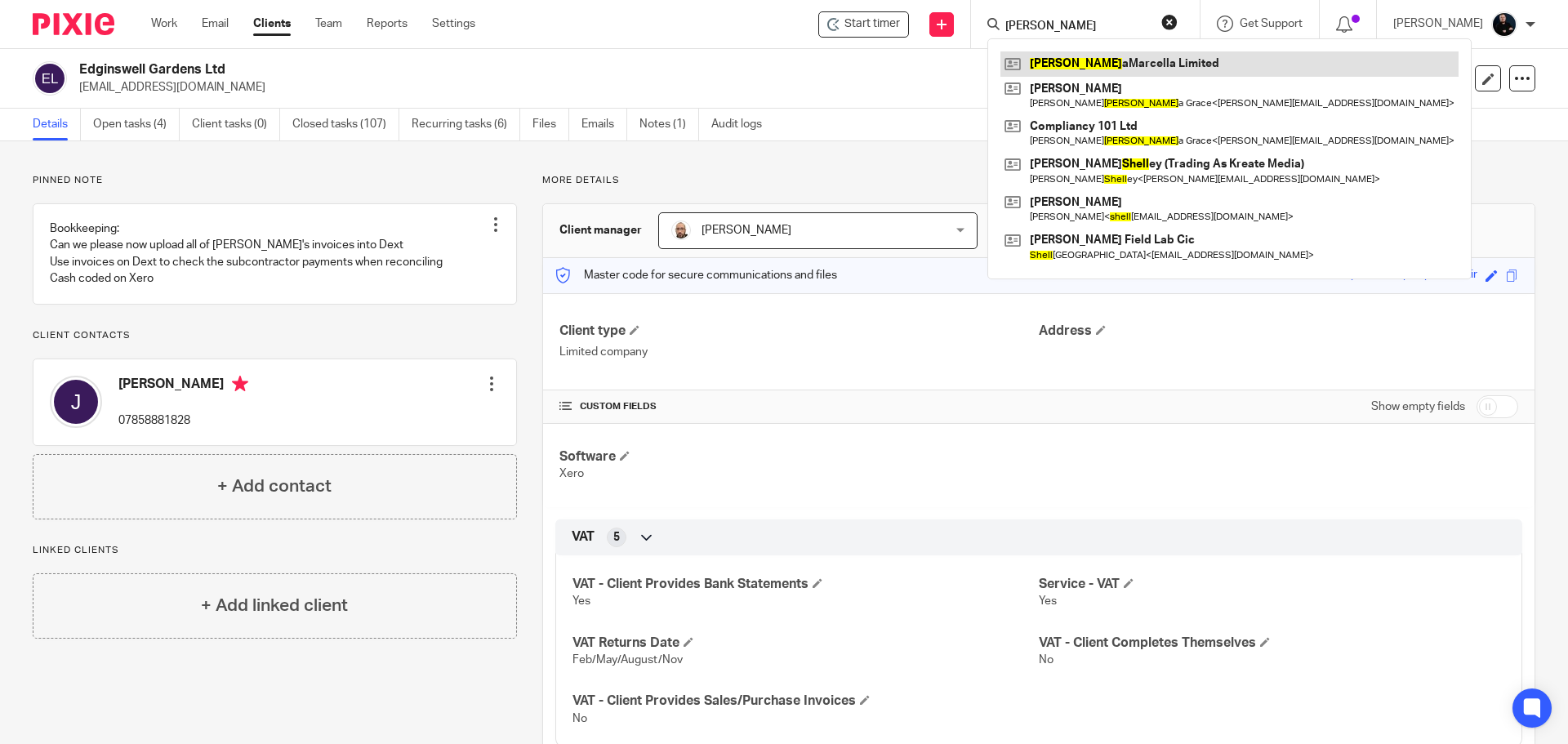
type input "sheil"
click at [1113, 63] on link at bounding box center [1230, 63] width 459 height 25
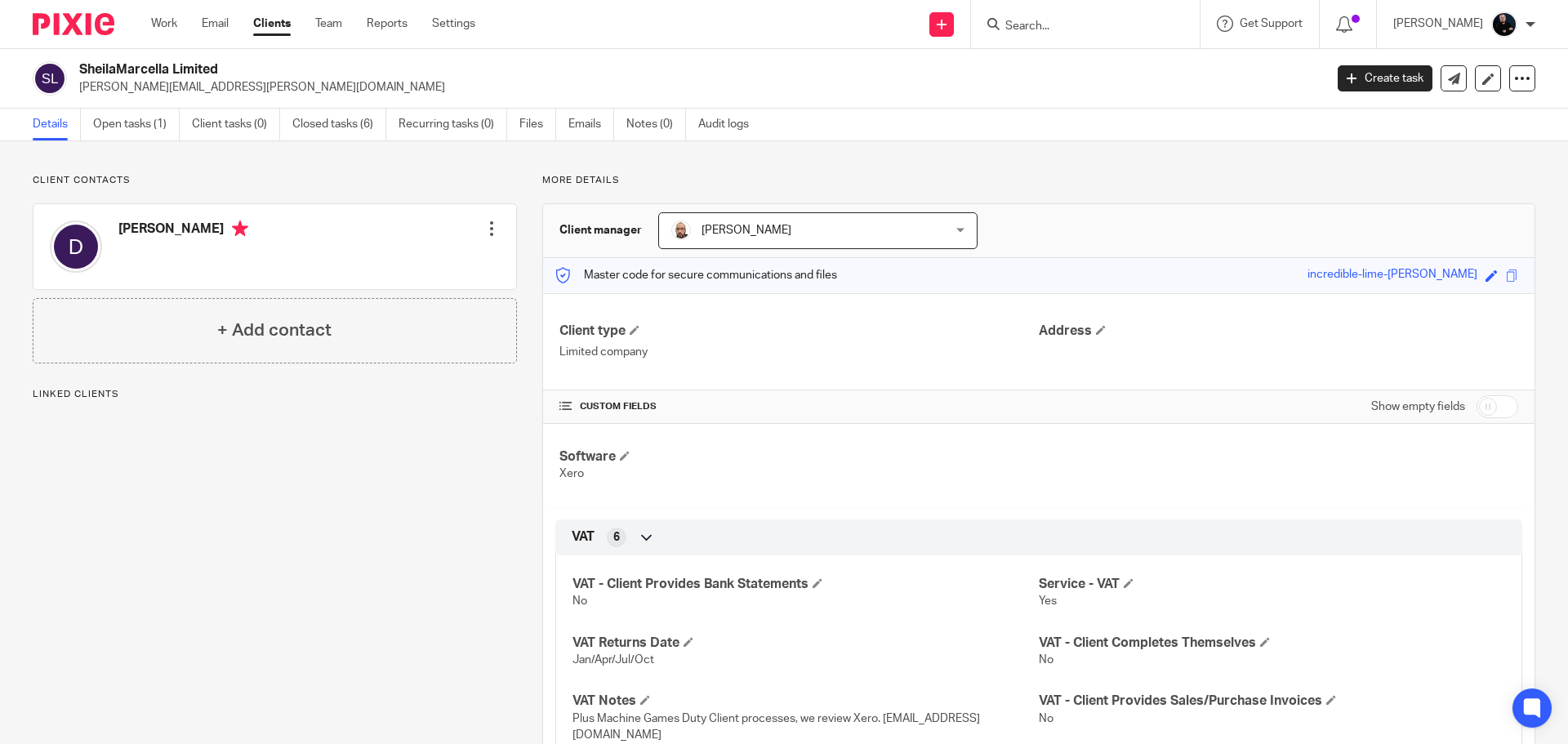
click at [149, 128] on link "Open tasks (1)" at bounding box center [136, 124] width 86 height 32
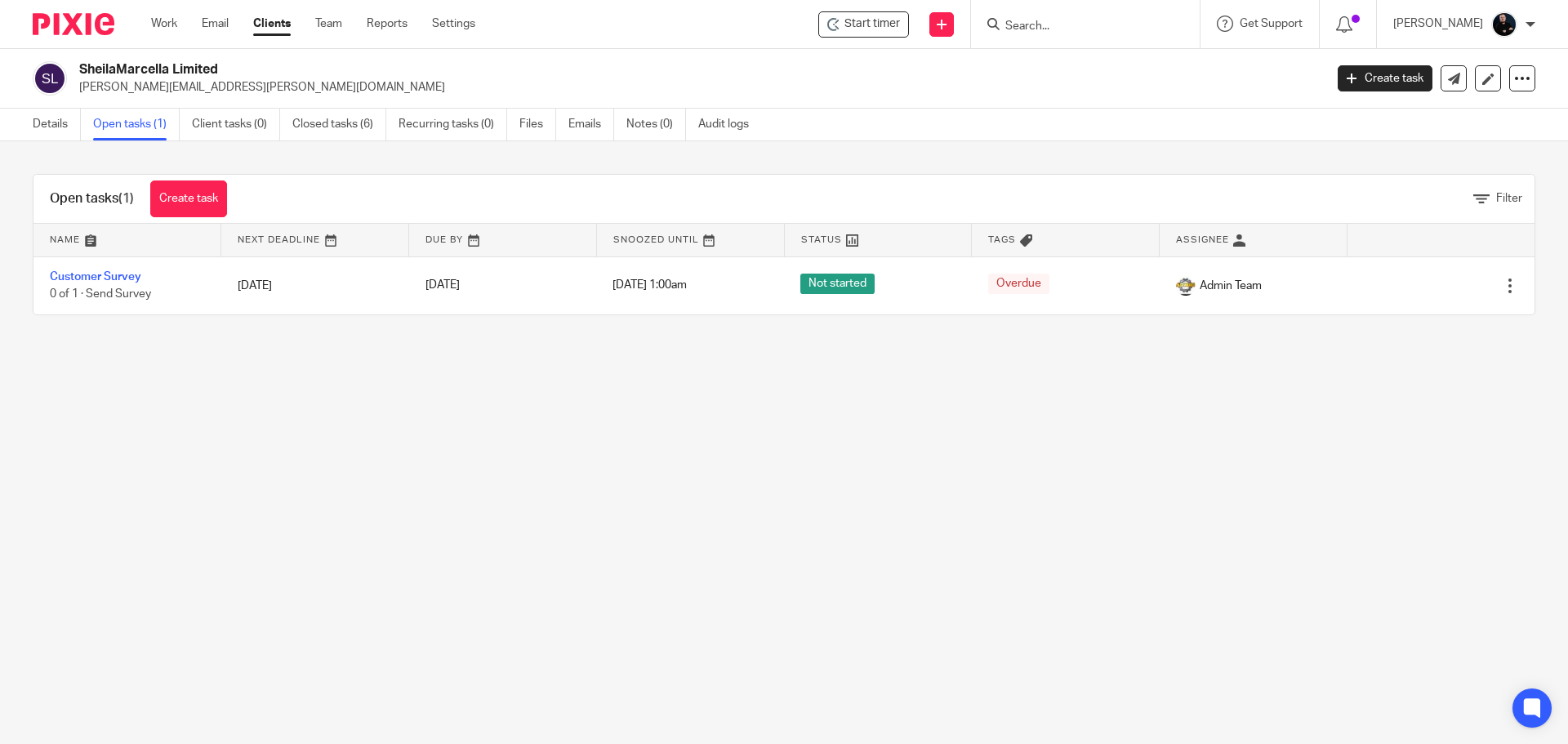
click at [646, 429] on main "SheilaMarcella Limited [PERSON_NAME][EMAIL_ADDRESS][PERSON_NAME][DOMAIN_NAME] C…" at bounding box center [784, 372] width 1568 height 744
click at [332, 25] on link "Team" at bounding box center [329, 23] width 27 height 16
